Goal: Use online tool/utility: Utilize a website feature to perform a specific function

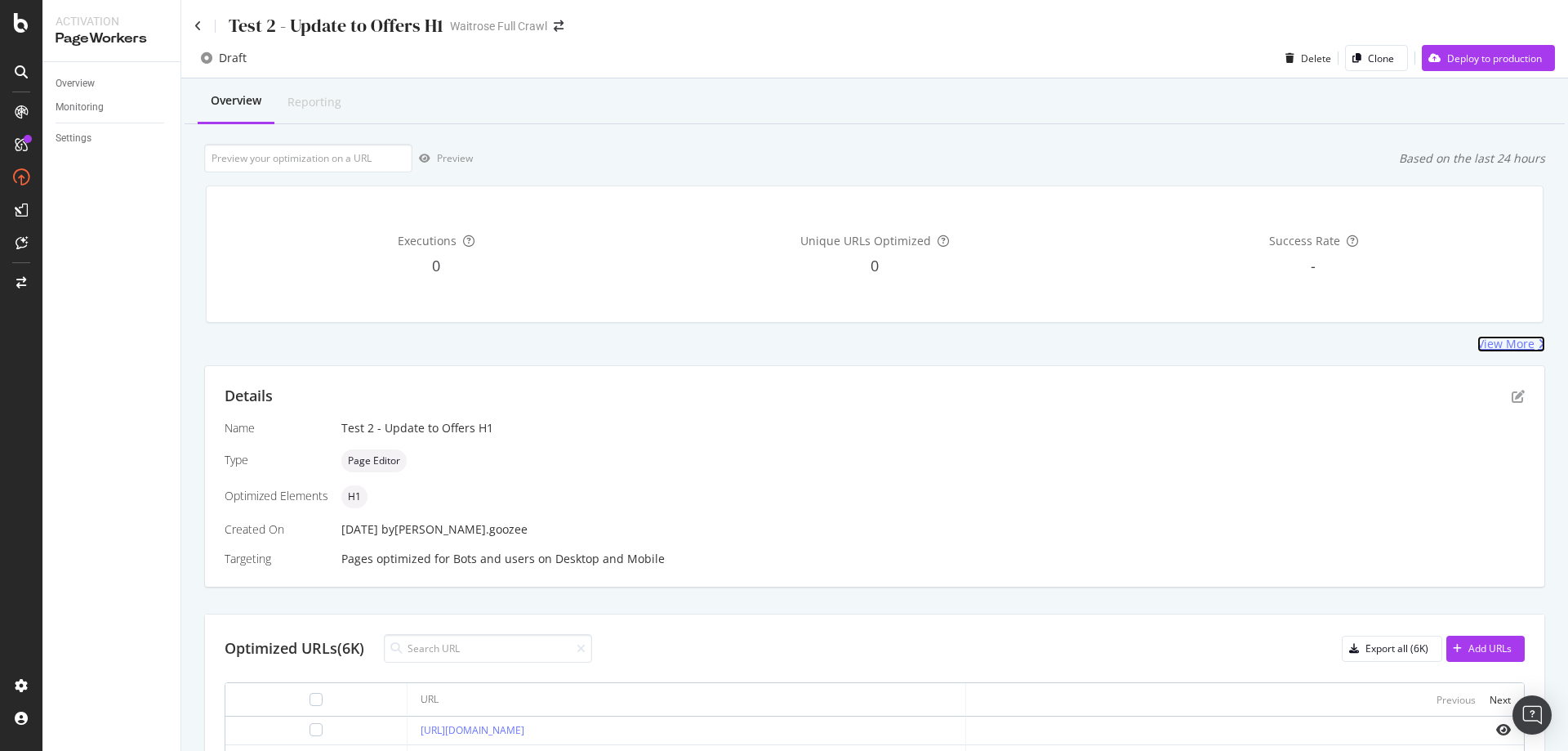
click at [1523, 337] on div "View More" at bounding box center [1511, 344] width 68 height 17
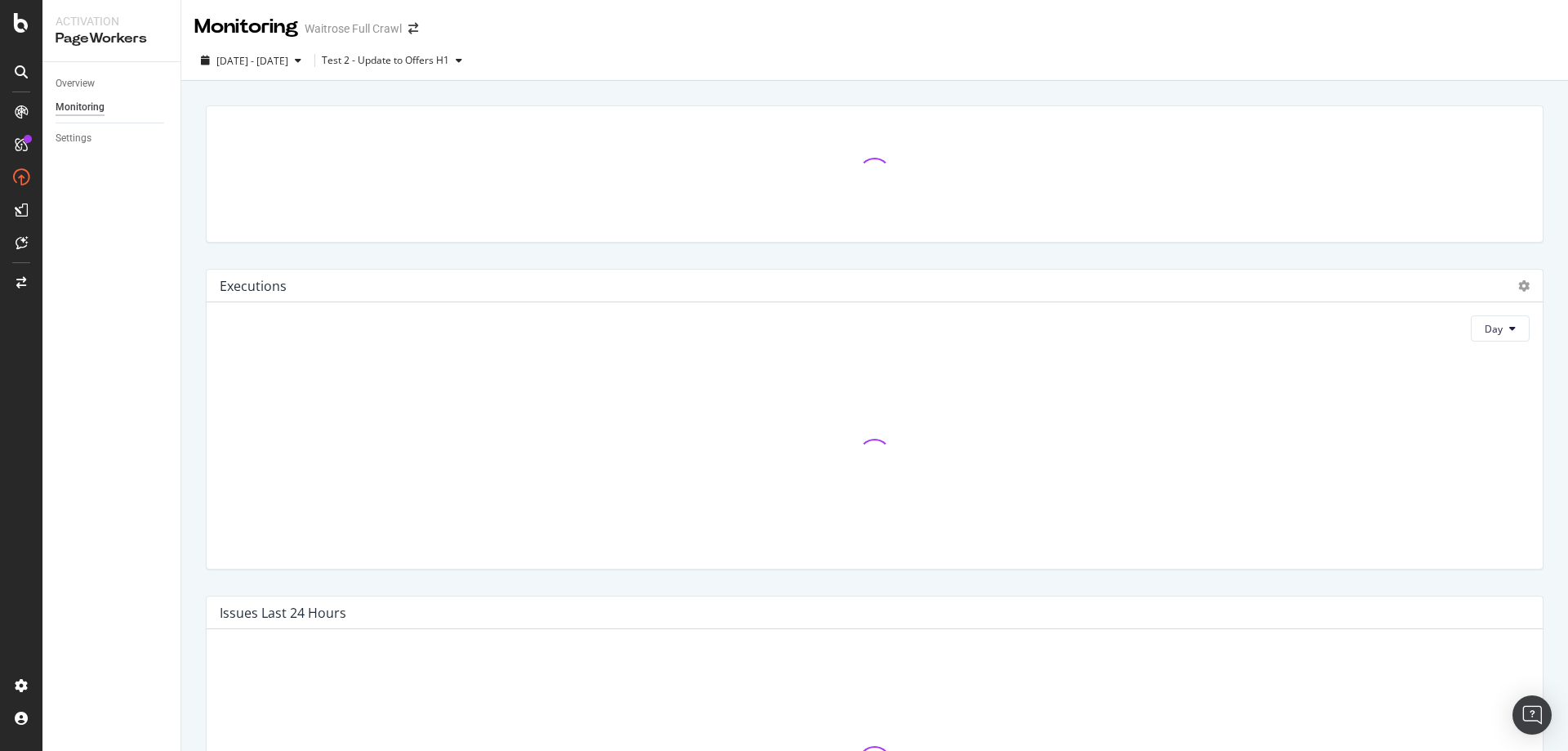
click at [1506, 397] on div at bounding box center [874, 454] width 1310 height 201
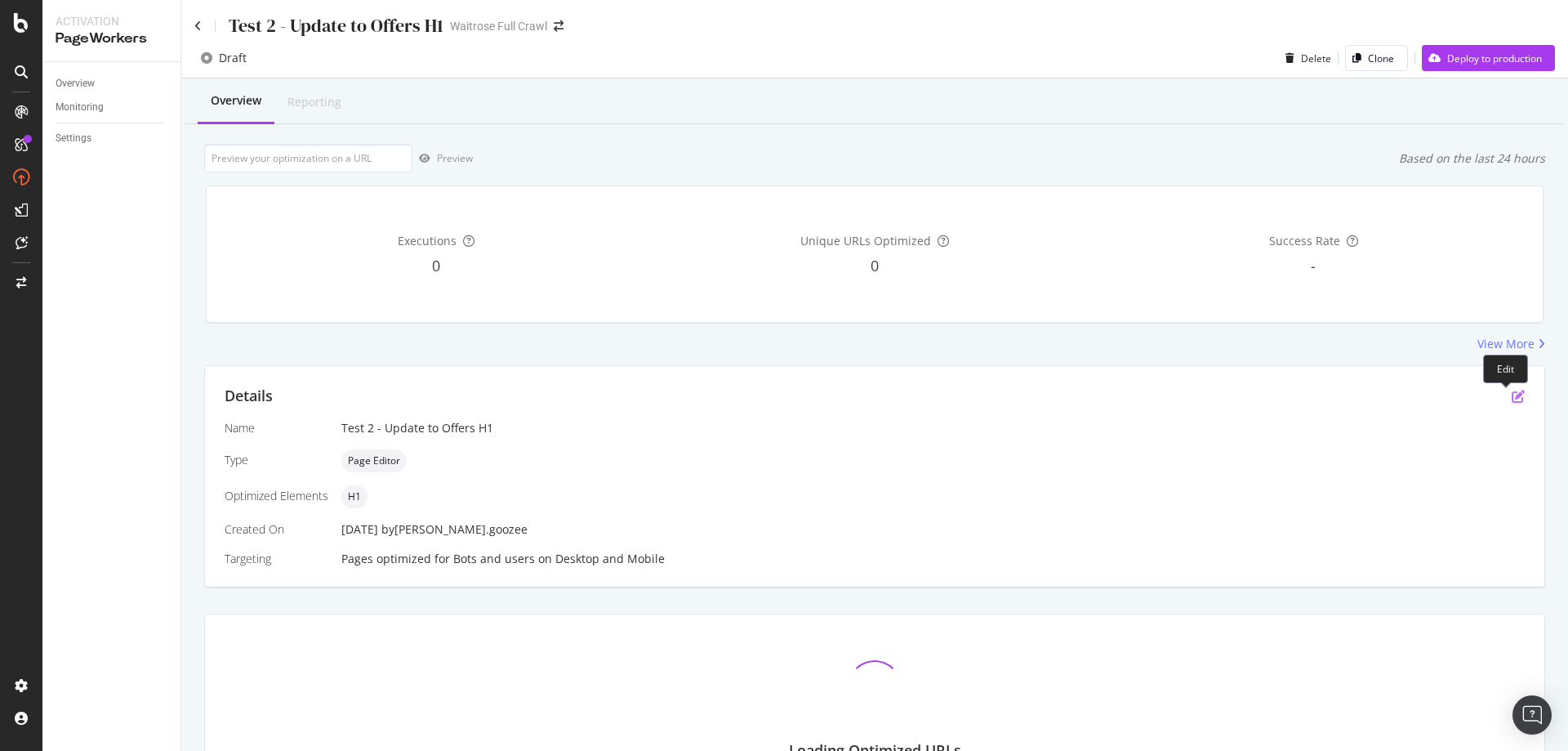
click at [1512, 397] on icon "pen-to-square" at bounding box center [1518, 396] width 13 height 13
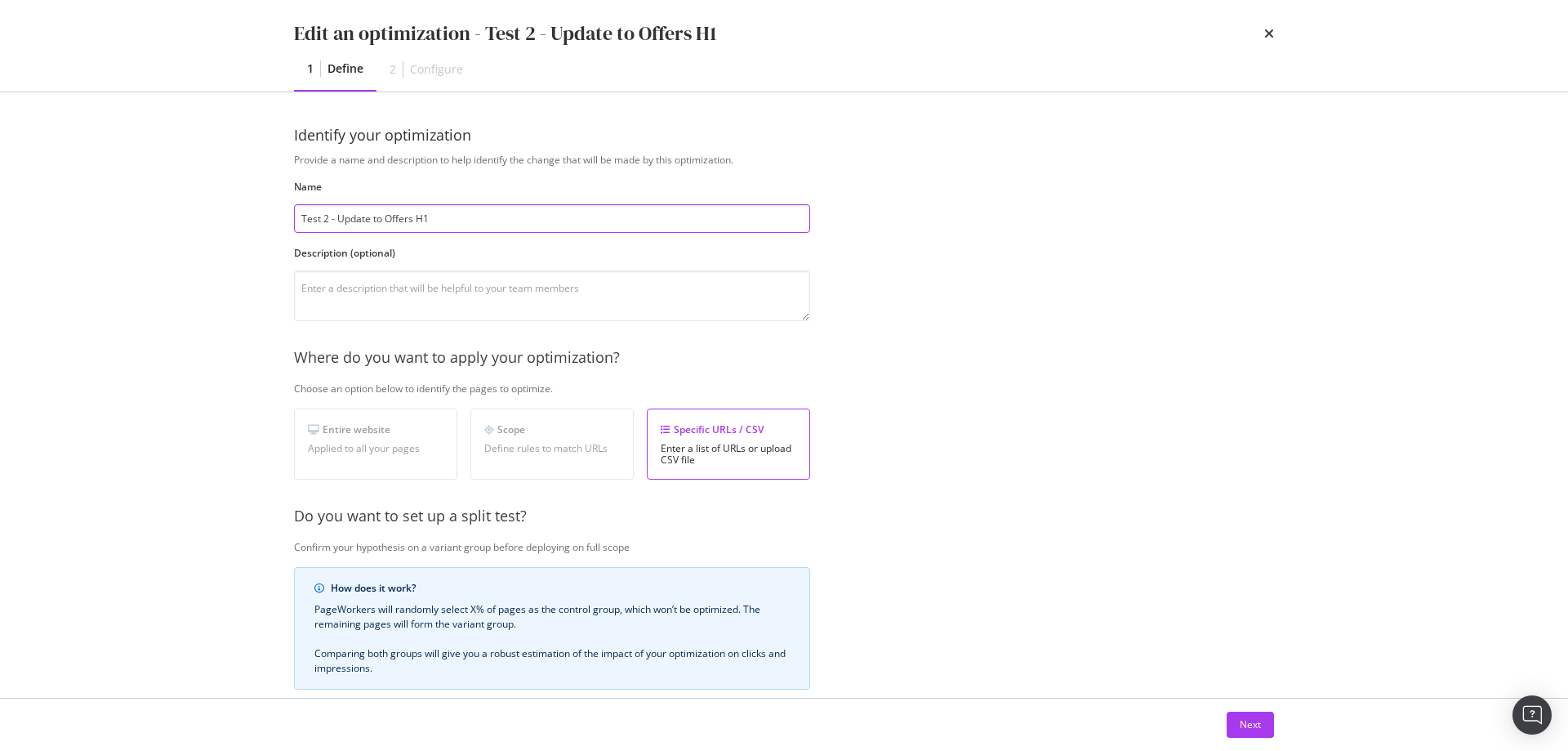
scroll to position [82, 0]
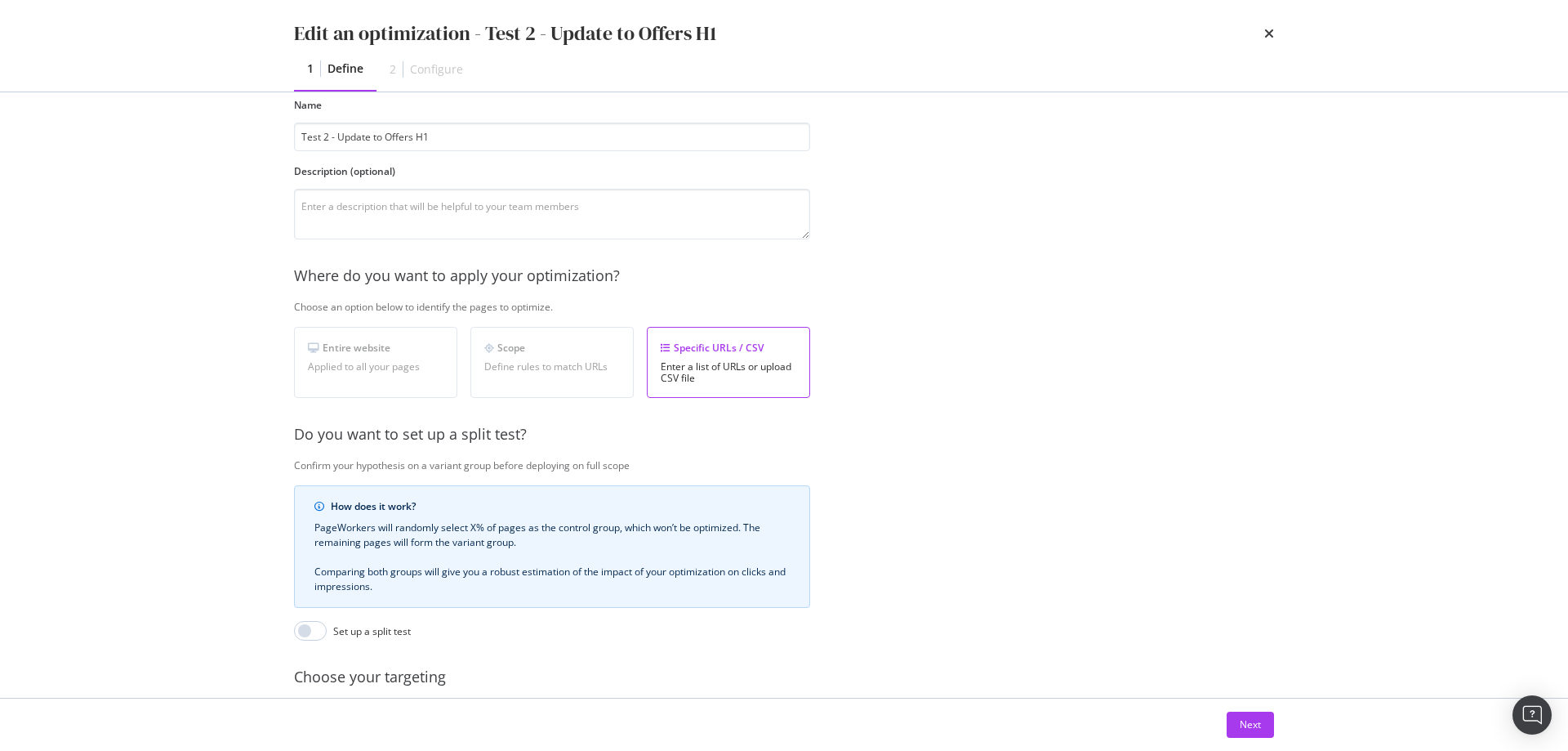
click at [1278, 707] on div "Next" at bounding box center [784, 724] width 1046 height 52
click at [1264, 707] on button "Next" at bounding box center [1250, 724] width 48 height 26
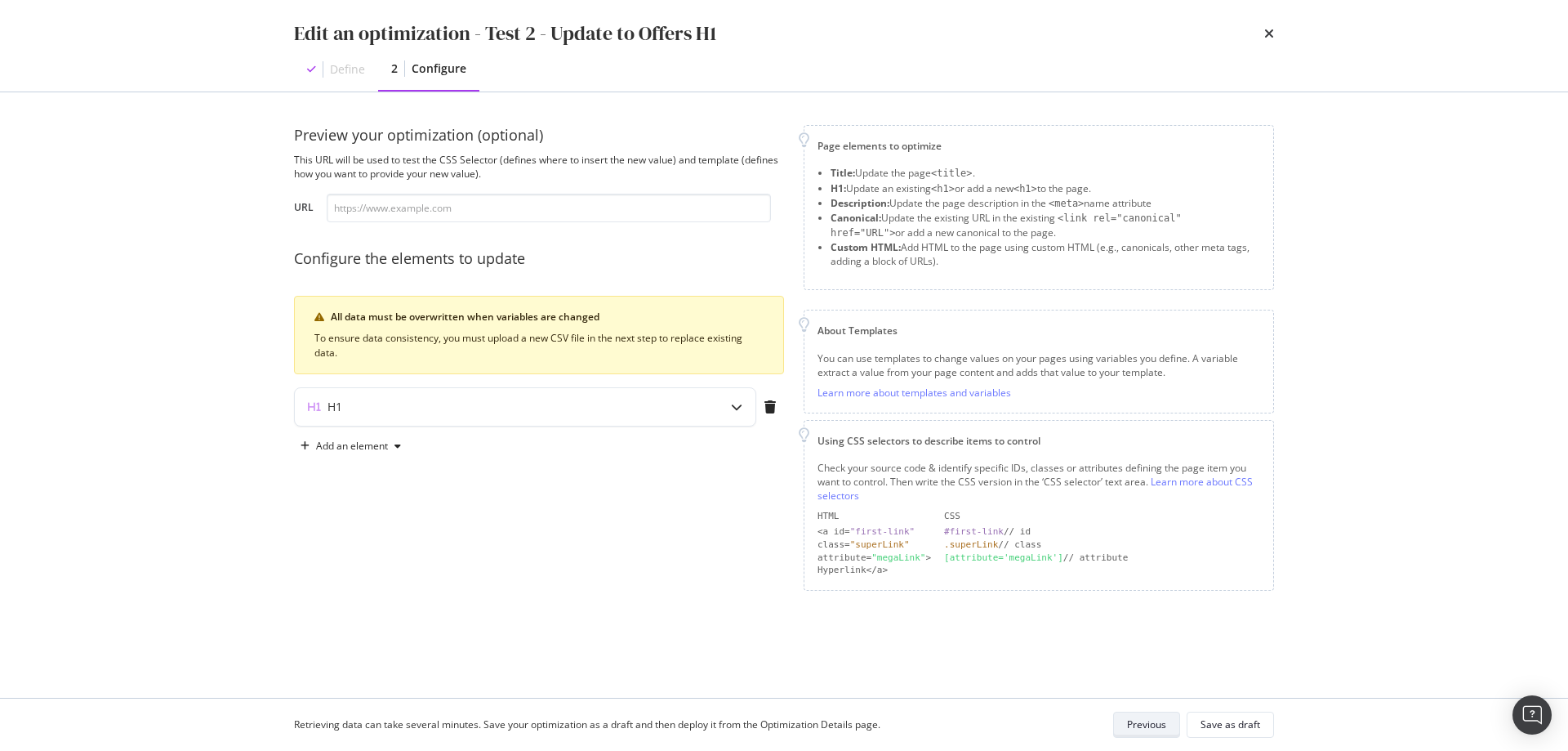
scroll to position [0, 0]
click at [730, 404] on div "modal" at bounding box center [736, 407] width 38 height 38
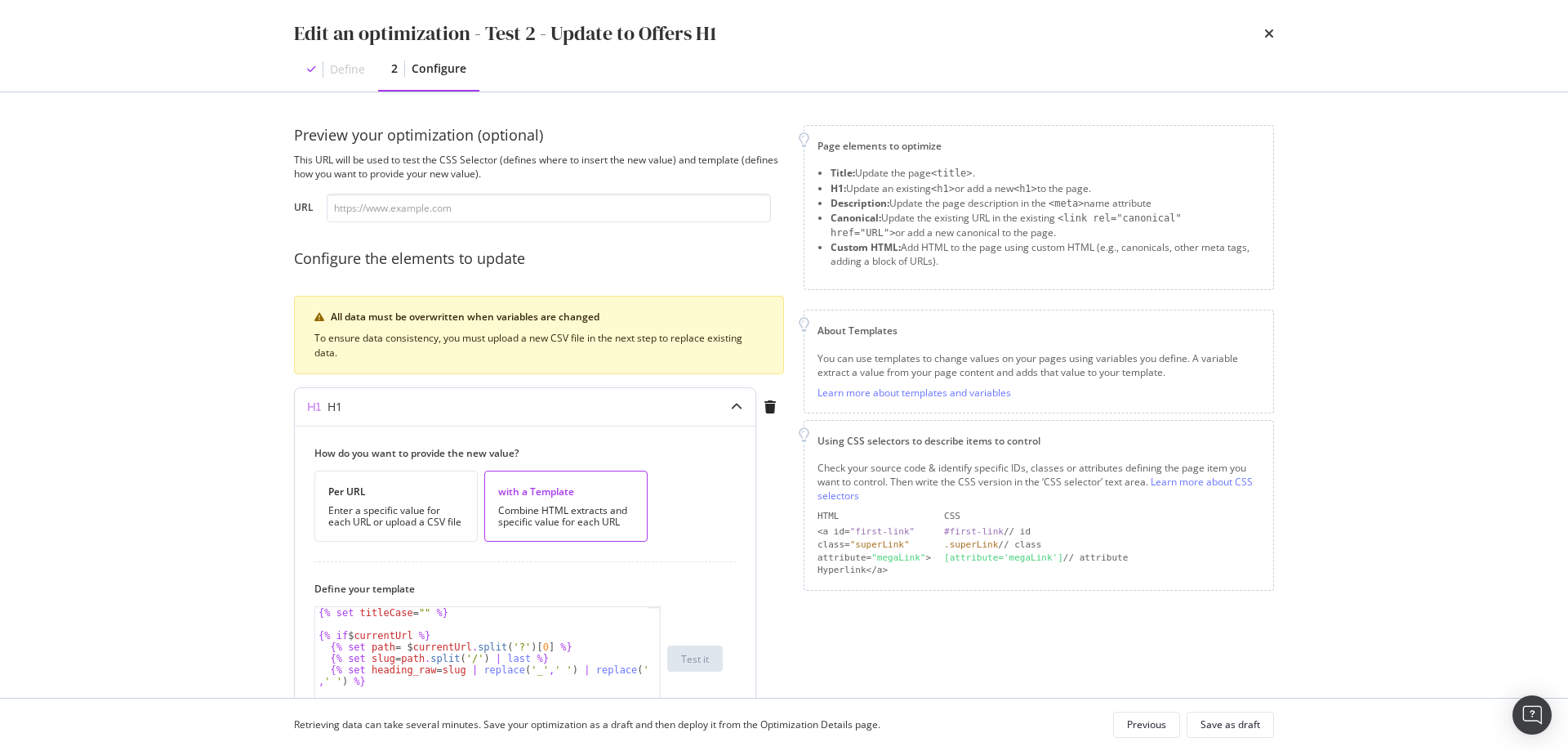
click at [504, 625] on div "{% set titleCase = "" %} {% if $ currentUrl %} {% set path = $ currentUrl . spl…" at bounding box center [481, 669] width 332 height 126
drag, startPoint x: 433, startPoint y: 226, endPoint x: 442, endPoint y: 219, distance: 11.4
click at [435, 224] on div "Preview your optimization (optional) This URL will be used to test the CSS Sele…" at bounding box center [539, 591] width 490 height 934
click at [450, 213] on input "modal" at bounding box center [549, 207] width 444 height 28
paste input "https://www.waitrose.com/ecom/shop/browse/offers/30_plants_a_week_offers/dietar…"
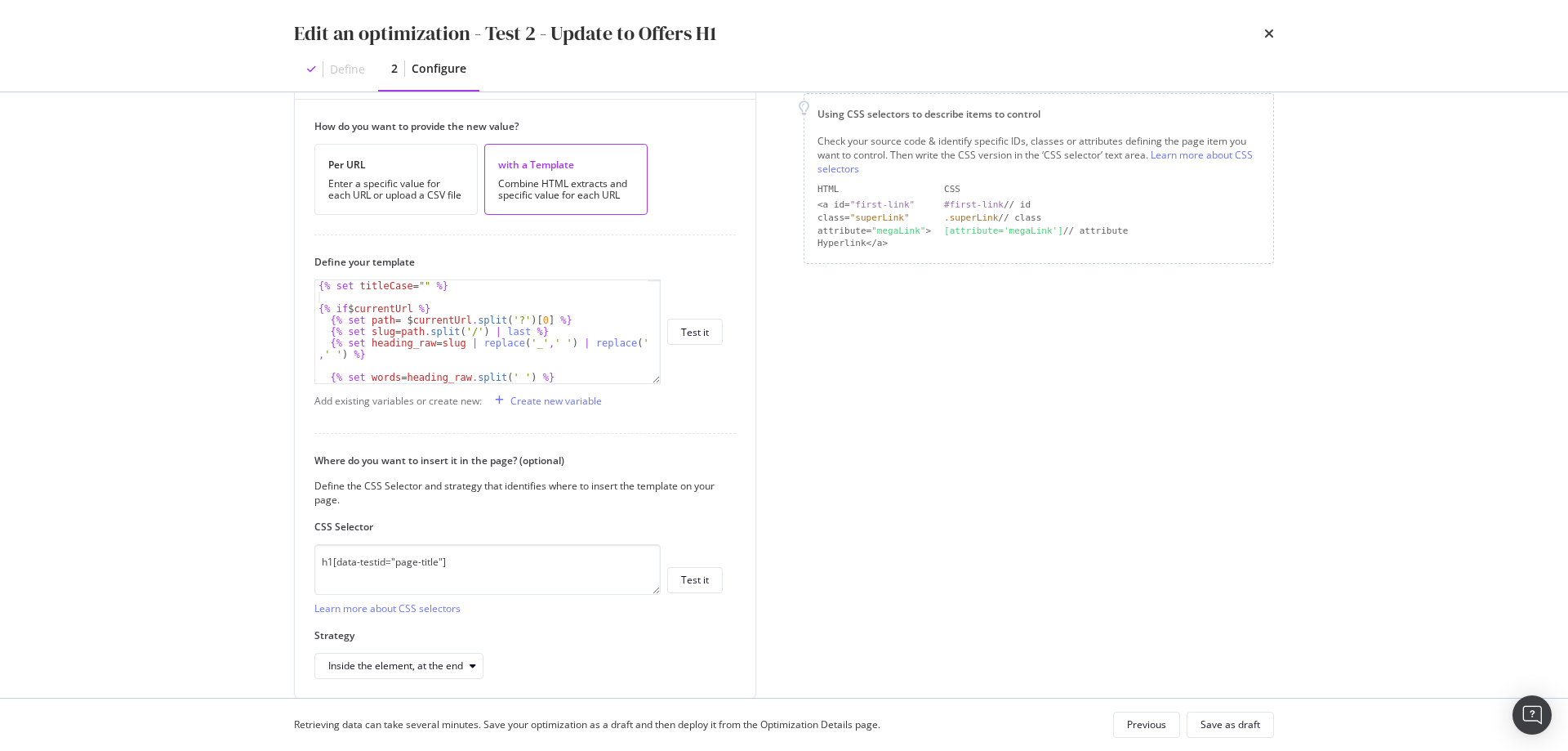
scroll to position [394, 0]
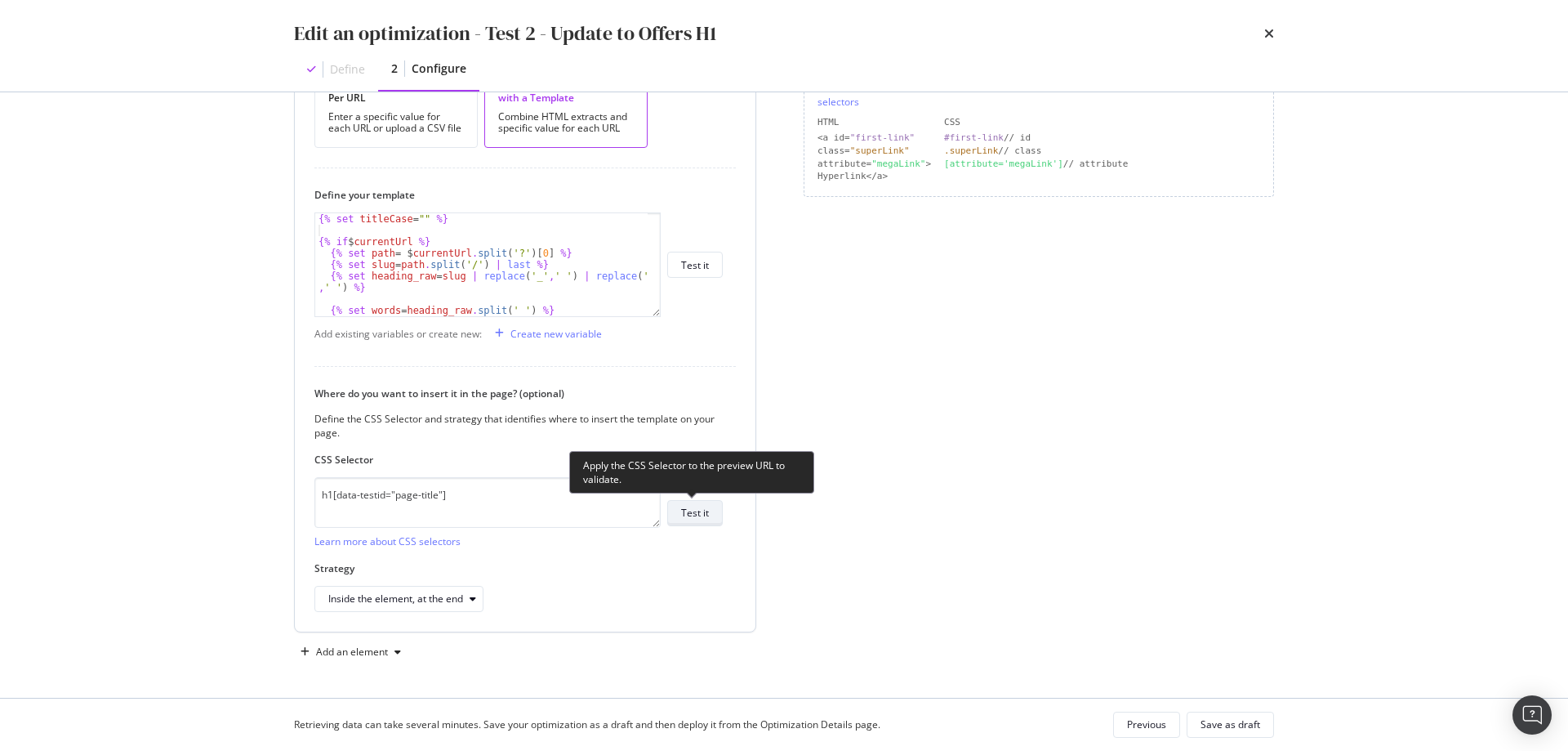
click at [708, 507] on div "Test it" at bounding box center [695, 512] width 28 height 14
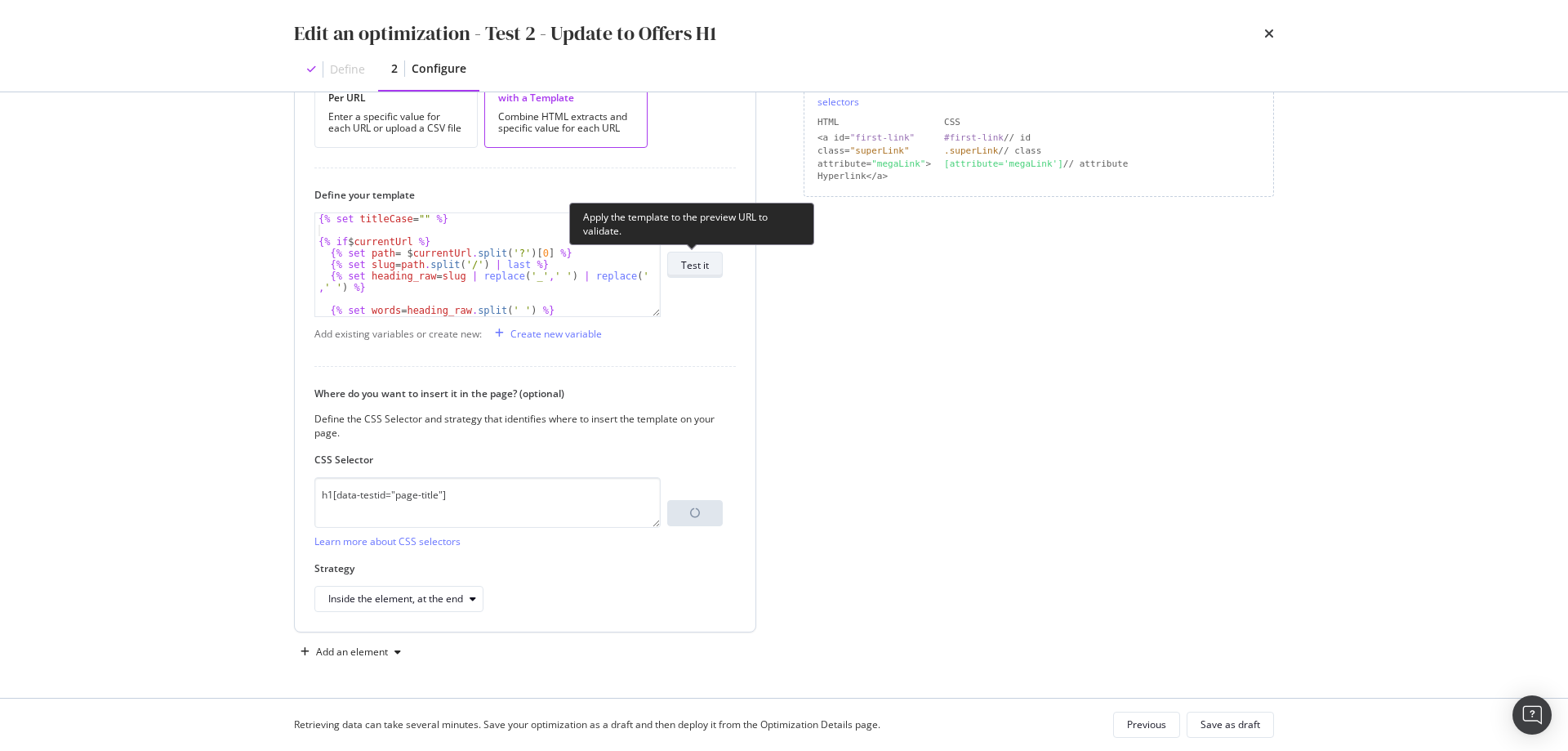
click at [681, 263] on div "Test it" at bounding box center [695, 264] width 28 height 14
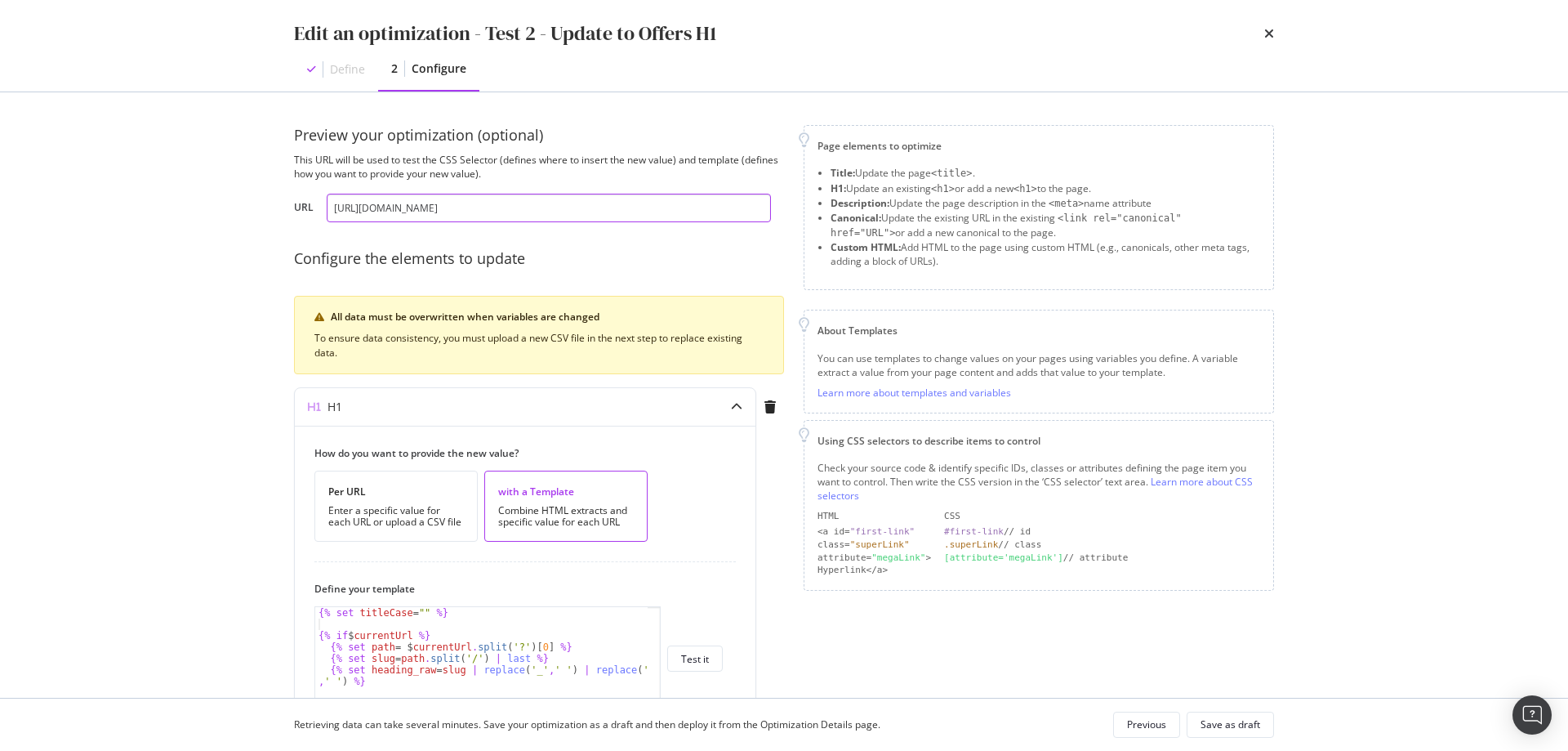
click at [548, 220] on input "https://www.waitrose.com/ecom/shop/browse/offers/30_plants_a_week_offers/dietar…" at bounding box center [549, 207] width 444 height 28
paste input "functional_and_wellness_drinks_offers?categoryId=533565"
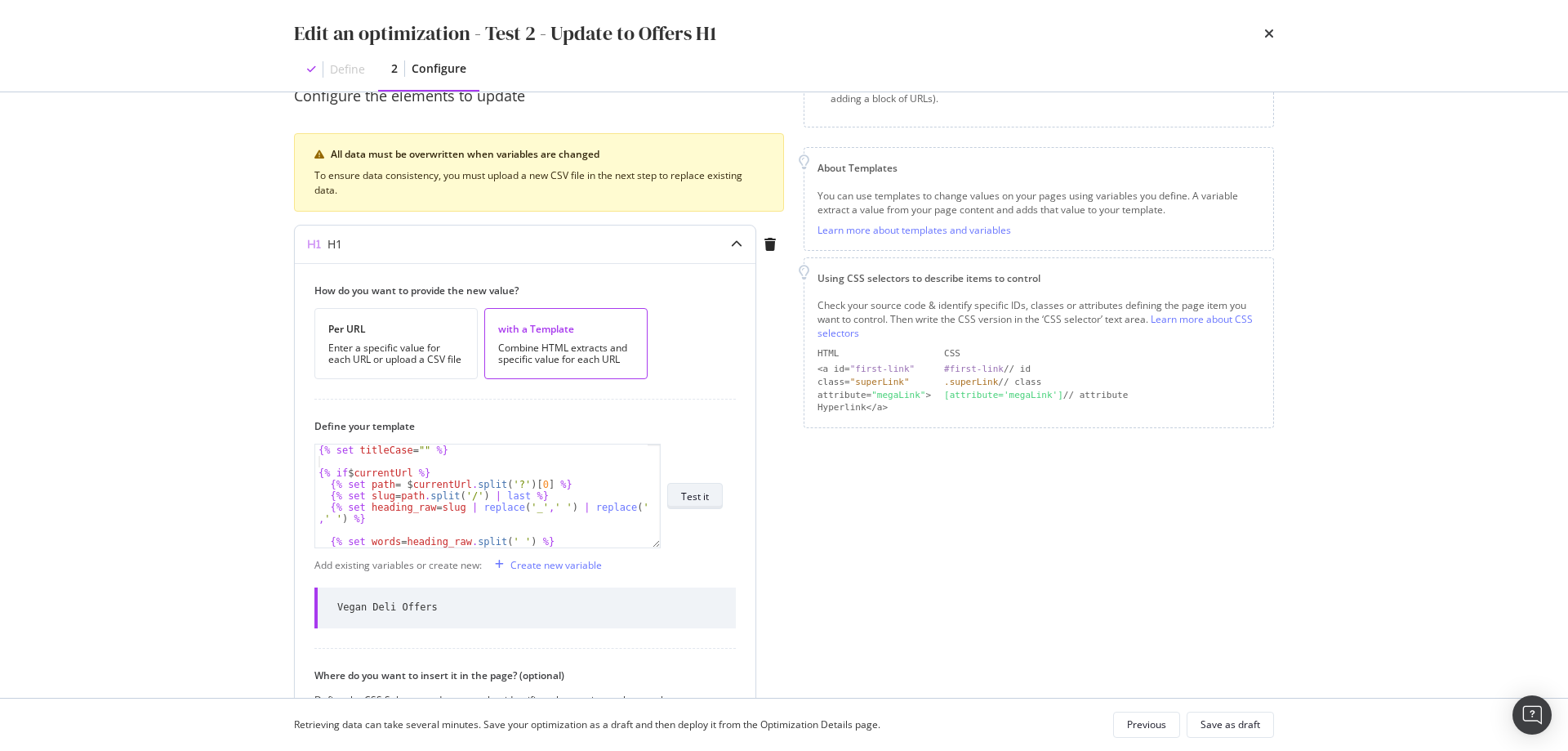
scroll to position [163, 0]
type input "https://www.waitrose.com/ecom/shop/browse/offers/30_plants_a_week_offers/dietar…"
click at [699, 487] on div "Test it" at bounding box center [695, 495] width 28 height 23
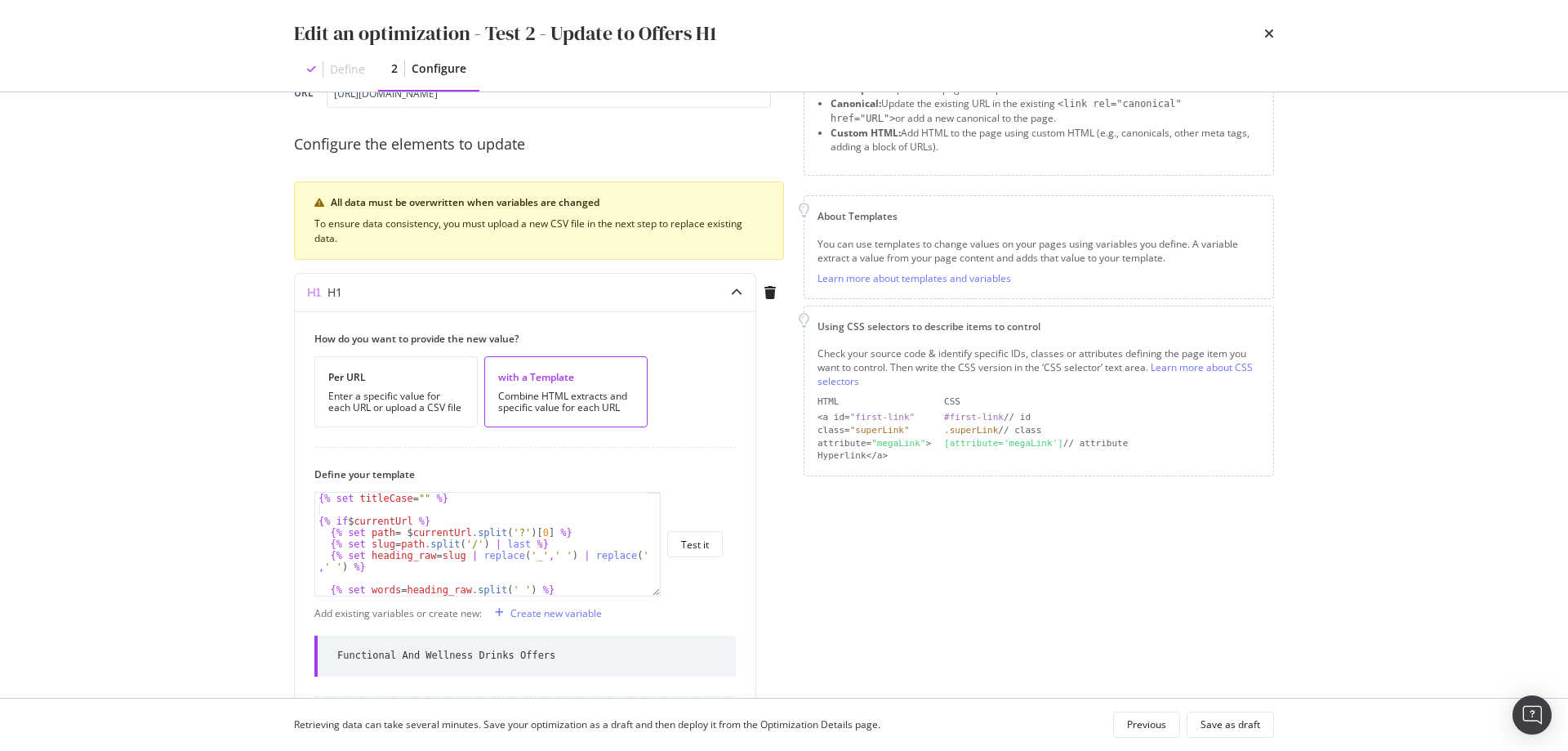
scroll to position [0, 0]
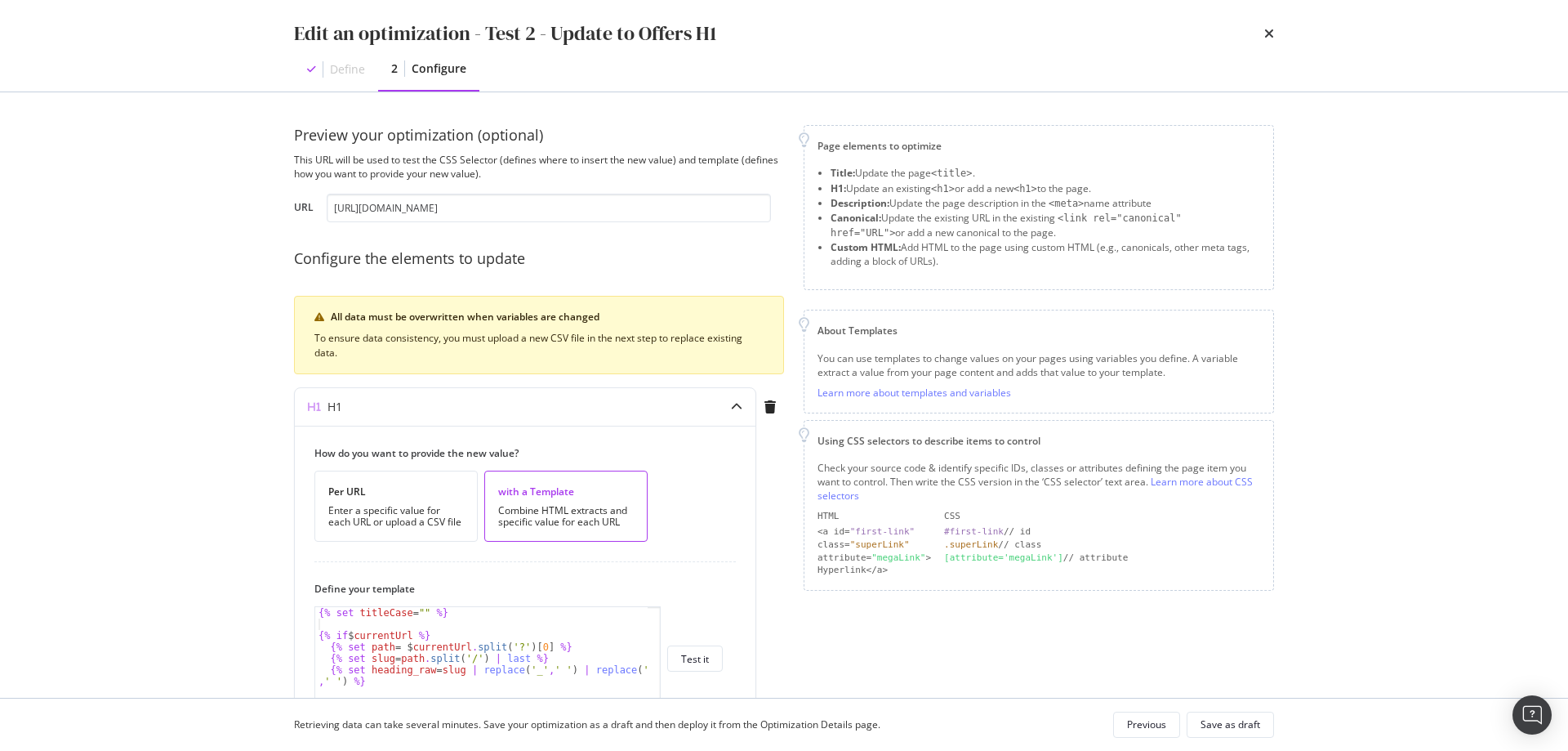
click at [248, 376] on div "Edit an optimization - Test 2 - Update to Offers H1 Define 2 Configure Preview …" at bounding box center [784, 376] width 1568 height 751
click at [162, 248] on div "Edit an optimization - Test 2 - Update to Offers H1 Define 2 Configure Preview …" at bounding box center [784, 376] width 1568 height 751
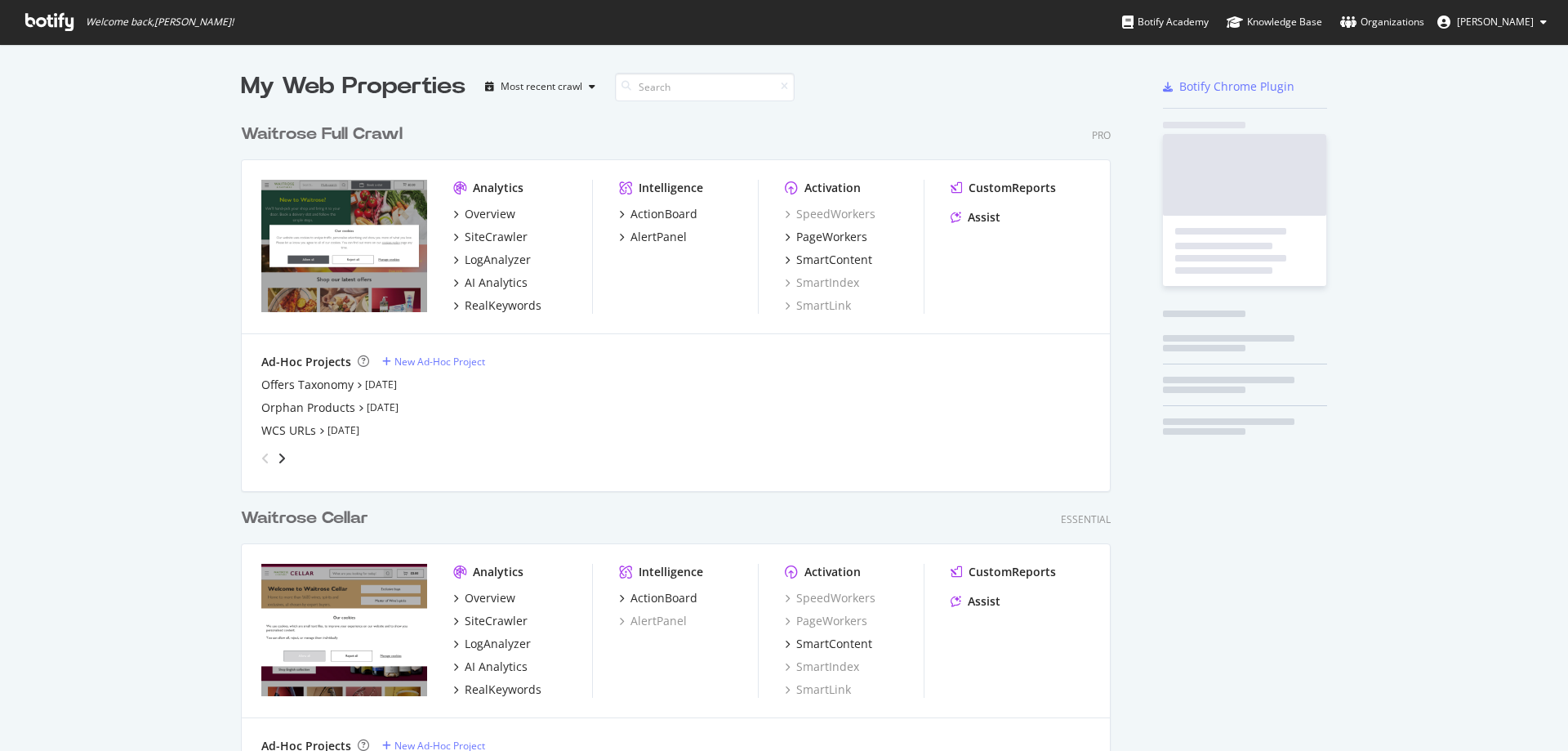
scroll to position [703, 870]
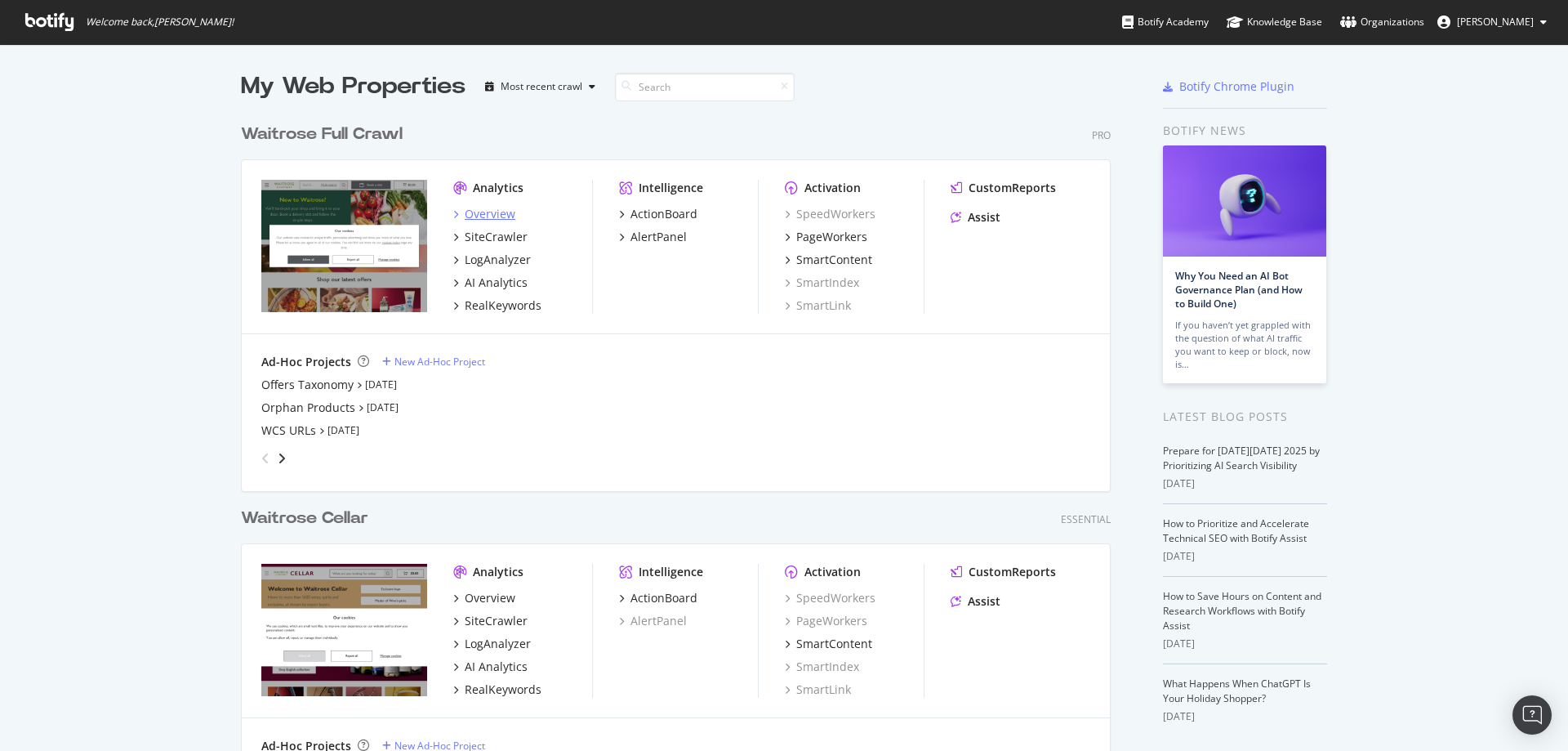
click at [484, 219] on div "Overview" at bounding box center [489, 214] width 50 height 17
